Goal: Go to known website: Access a specific website the user already knows

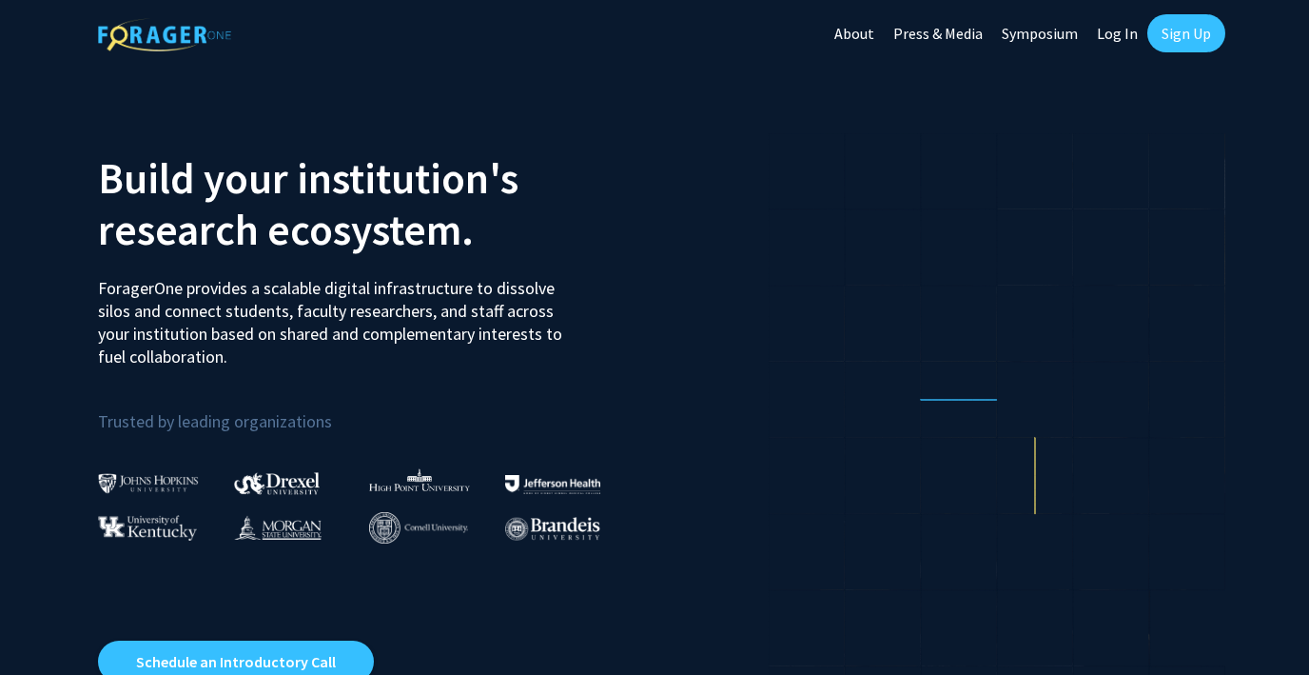
click at [1115, 33] on link "Log In" at bounding box center [1117, 33] width 60 height 67
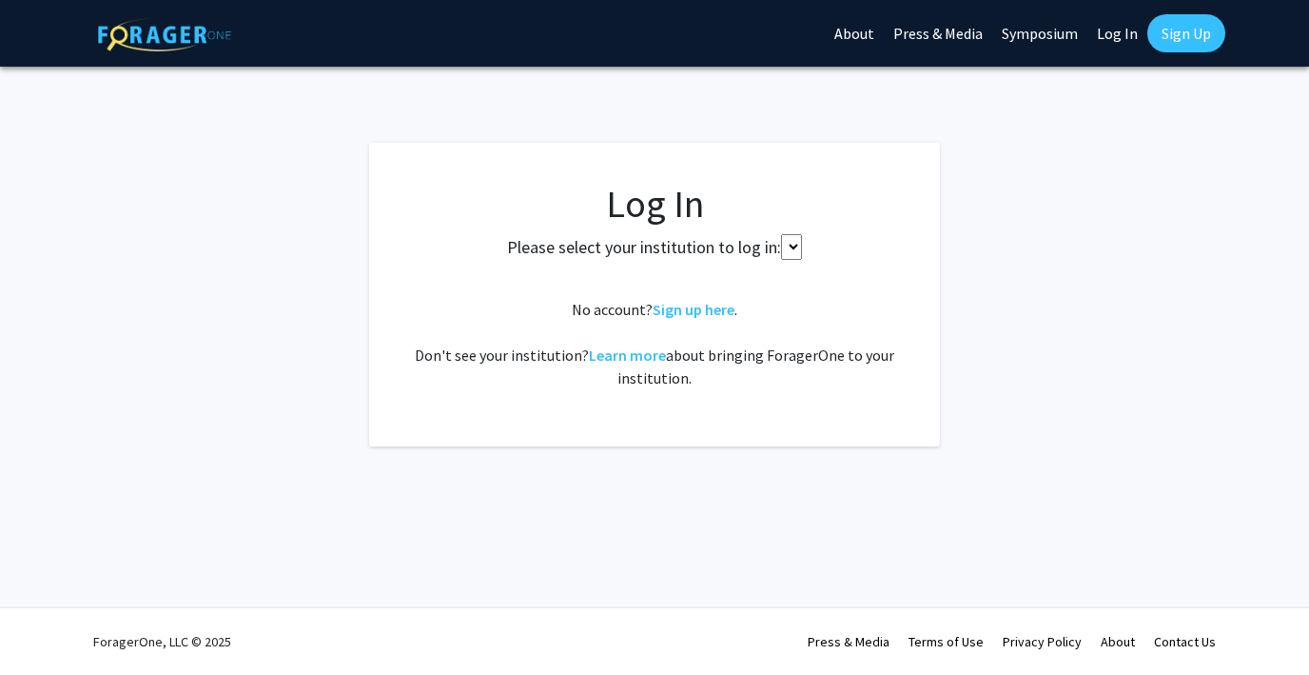
select select
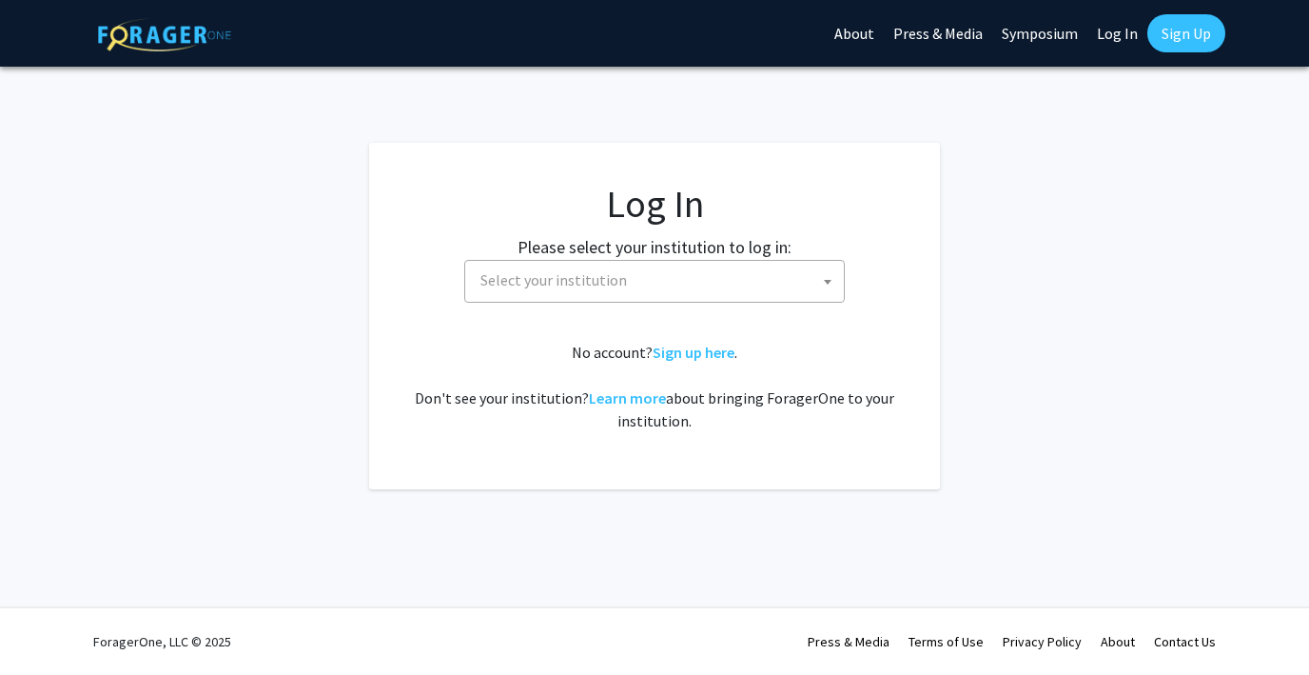
click at [639, 291] on span "Select your institution" at bounding box center [658, 280] width 371 height 39
